Goal: Task Accomplishment & Management: Use online tool/utility

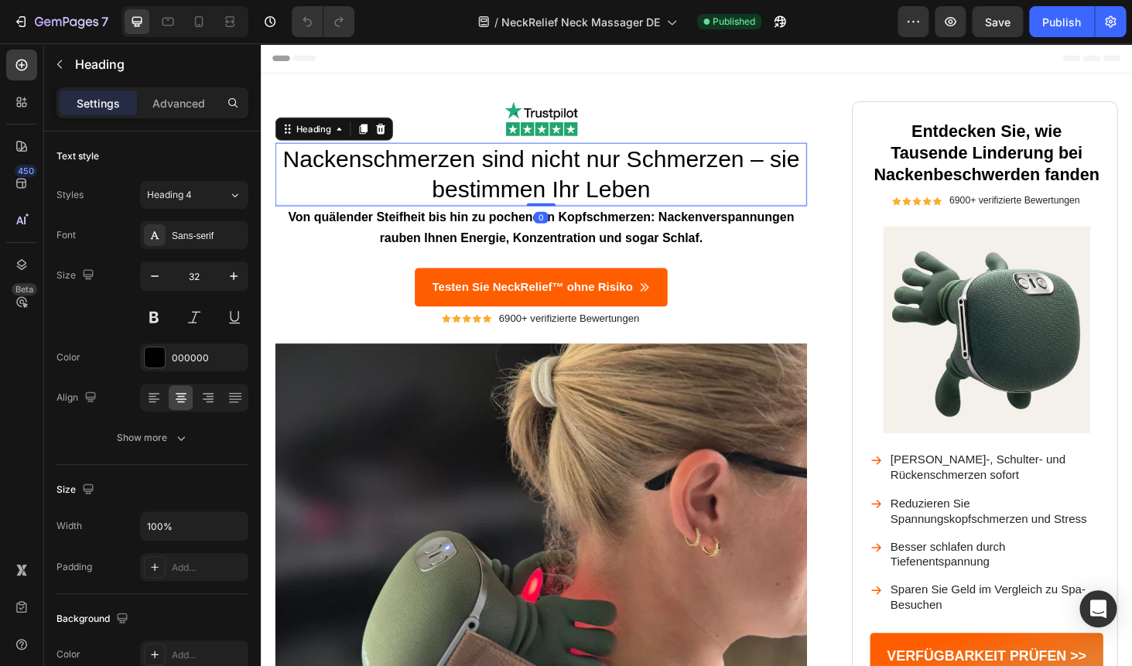
click at [474, 176] on h1 "Nackenschmerzen sind nicht nur Schmerzen – sie bestimmen Ihr Leben" at bounding box center [559, 182] width 566 height 67
click at [474, 176] on p "Nackenschmerzen sind nicht nur Schmerzen – sie bestimmen Ihr Leben" at bounding box center [559, 183] width 563 height 64
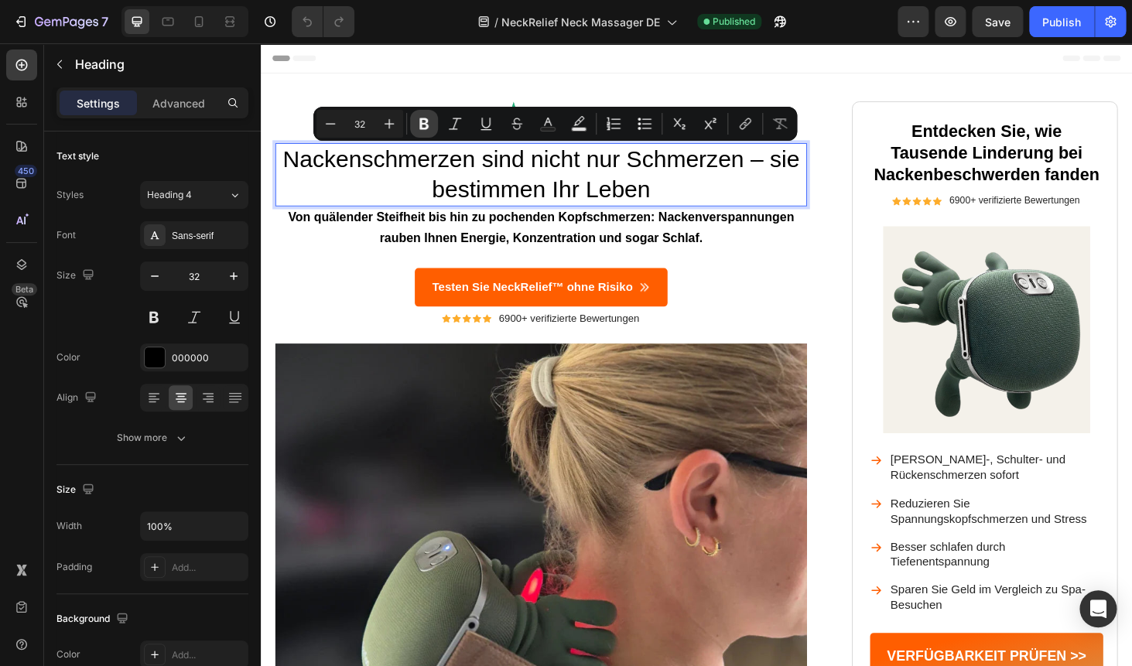
click at [428, 123] on icon "Editor contextual toolbar" at bounding box center [423, 123] width 15 height 15
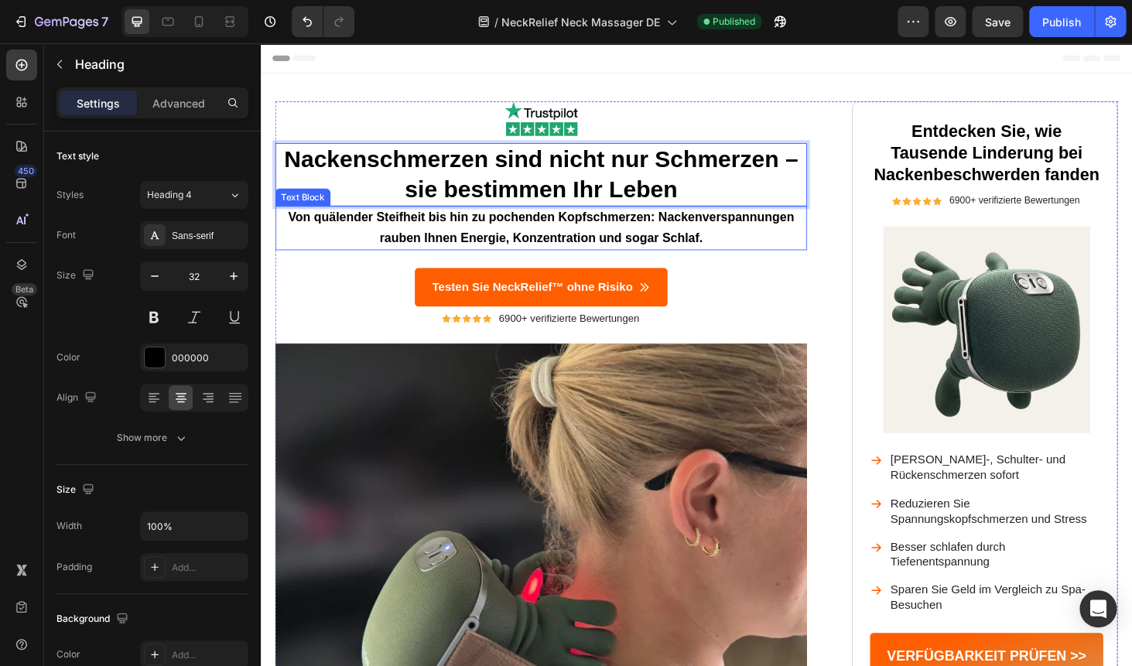
click at [373, 246] on p "Von quälender Steifheit bis hin zu pochenden Kopfschmerzen: Nackenverspannungen…" at bounding box center [559, 240] width 563 height 45
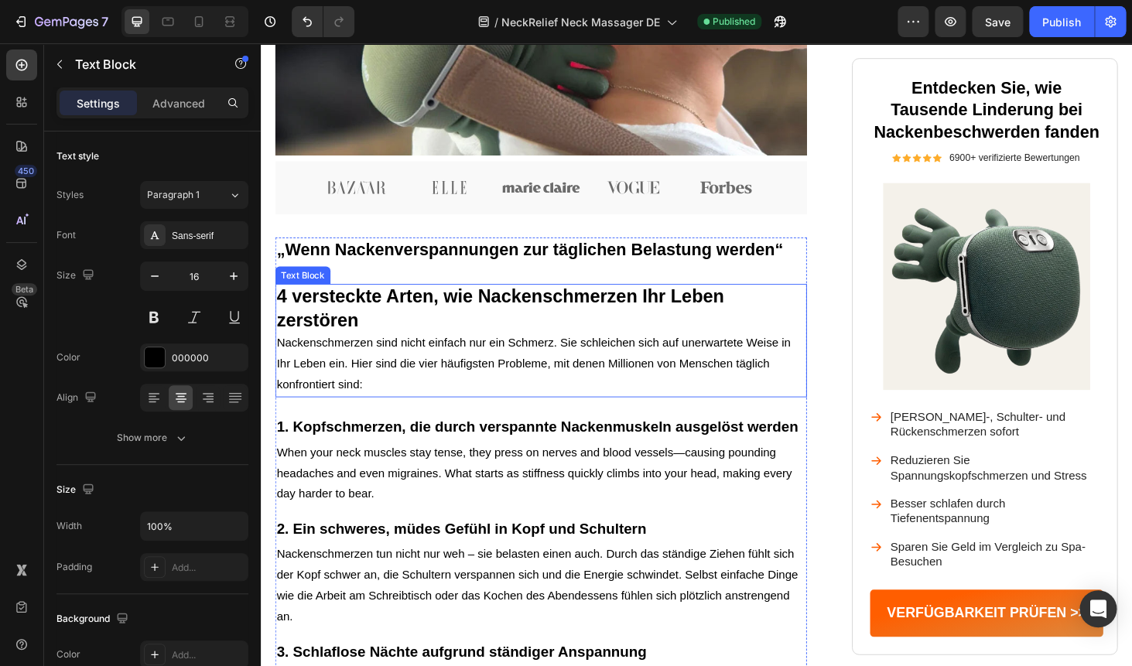
scroll to position [630, 0]
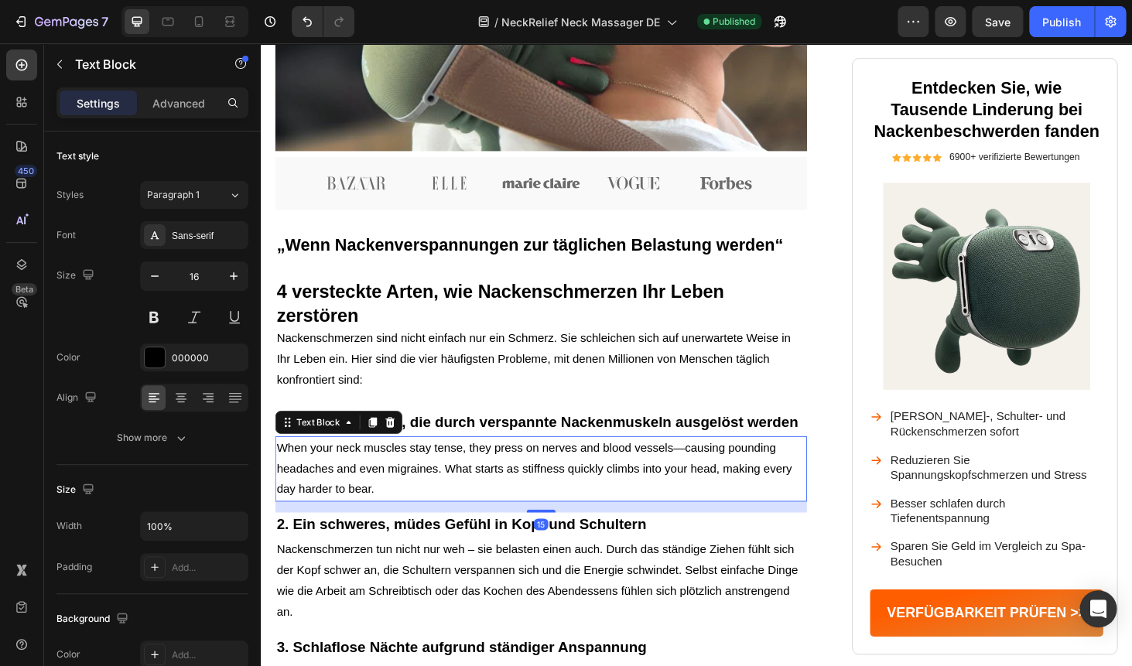
click at [362, 487] on div "„Wenn Nackenverspannungen zur täglichen Belastung werden“ Heading 4 versteckte …" at bounding box center [559, 655] width 566 height 820
click at [362, 487] on p "When your neck muscles stay tense, they press on nerves and blood vessels—causi…" at bounding box center [559, 497] width 563 height 67
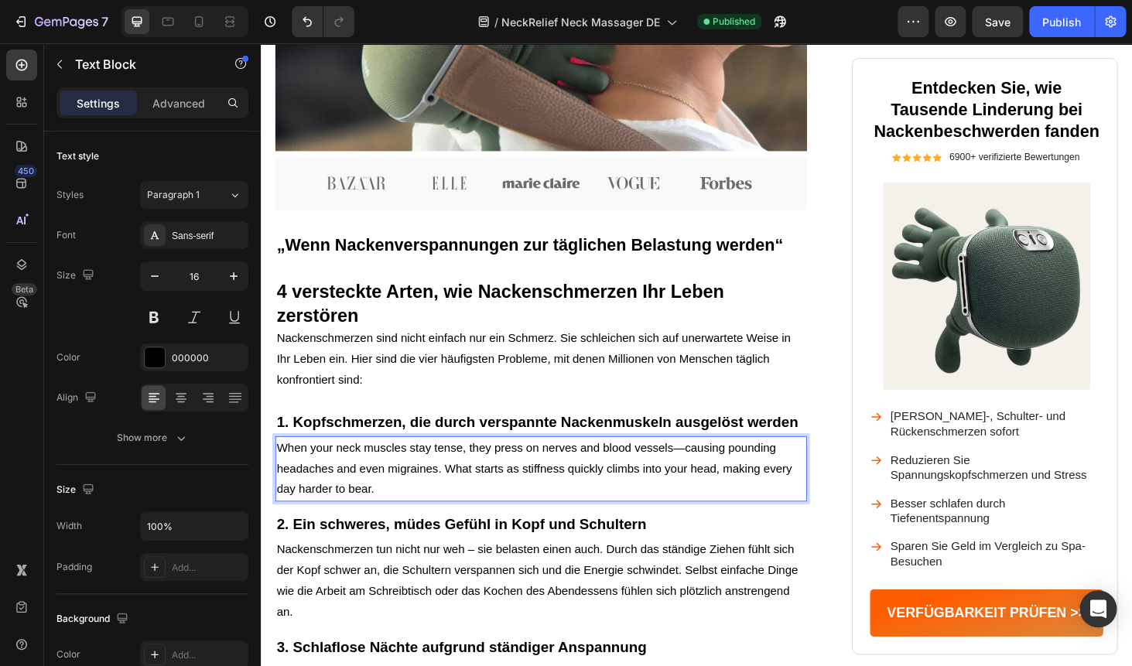
click at [362, 487] on p "When your neck muscles stay tense, they press on nerves and blood vessels—causi…" at bounding box center [559, 497] width 563 height 67
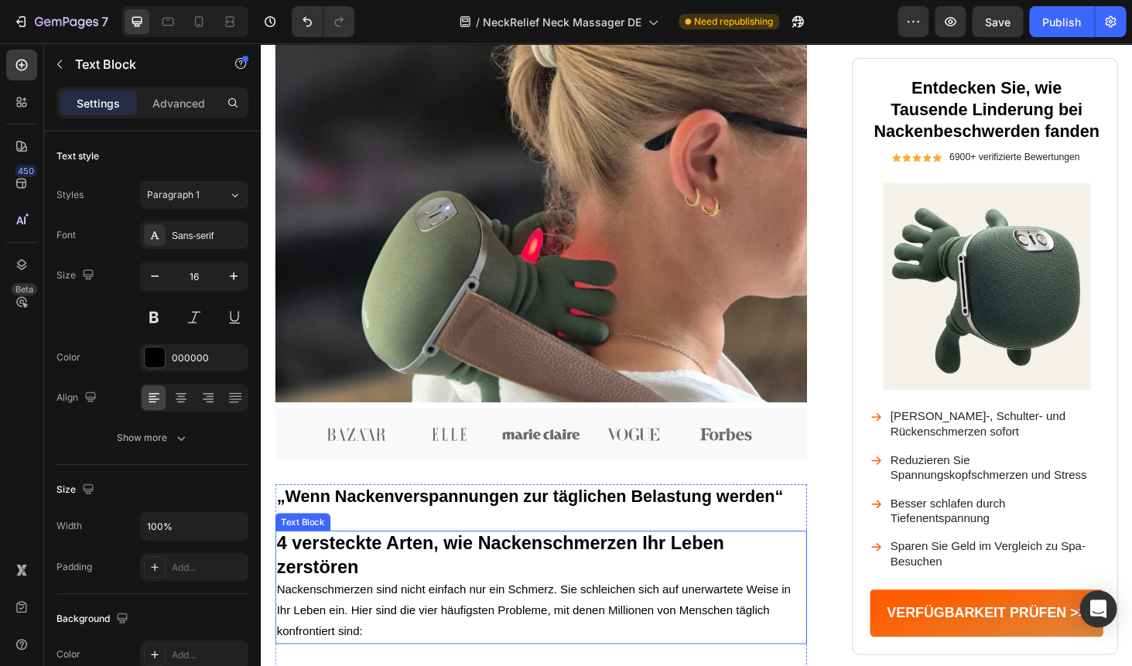
scroll to position [0, 0]
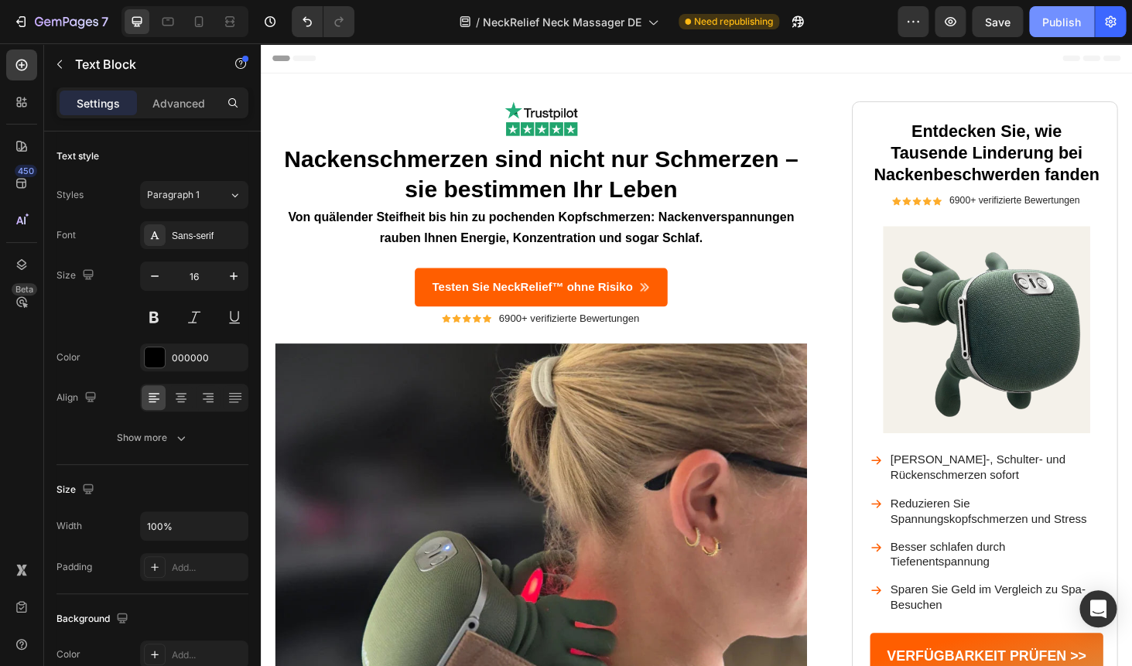
click at [1049, 24] on div "Publish" at bounding box center [1061, 22] width 39 height 16
